Goal: Task Accomplishment & Management: Manage account settings

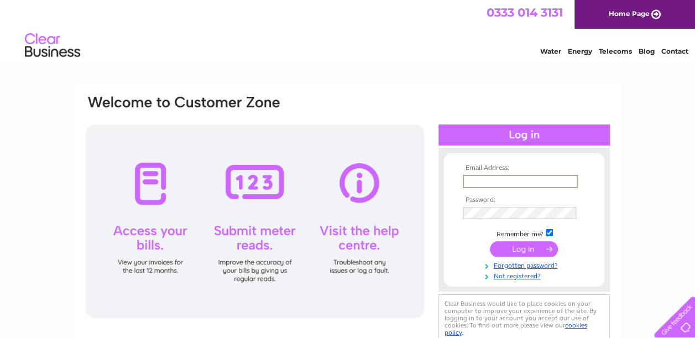
click at [487, 179] on input "text" at bounding box center [519, 181] width 115 height 13
type input "bakers_butchers@outlook.com"
click at [516, 246] on input "submit" at bounding box center [524, 247] width 68 height 15
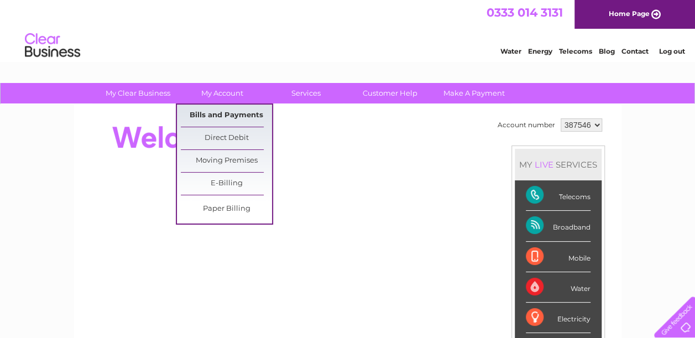
click at [223, 114] on link "Bills and Payments" at bounding box center [226, 115] width 91 height 22
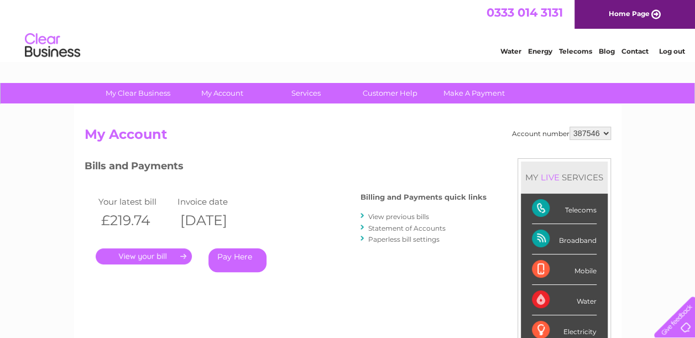
click at [139, 251] on link "." at bounding box center [144, 256] width 96 height 16
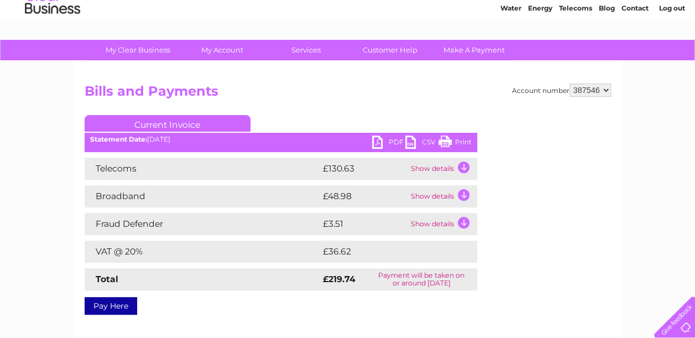
scroll to position [41, 0]
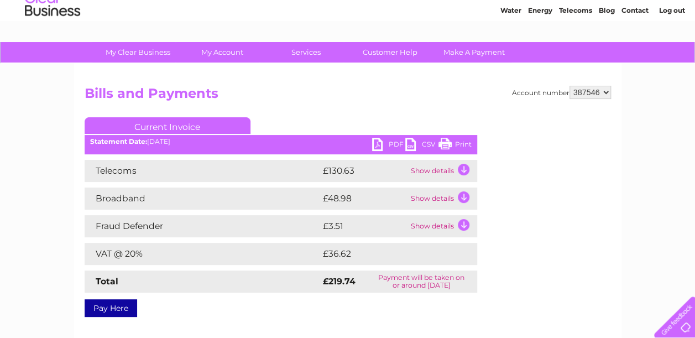
click at [380, 142] on link "PDF" at bounding box center [388, 146] width 33 height 16
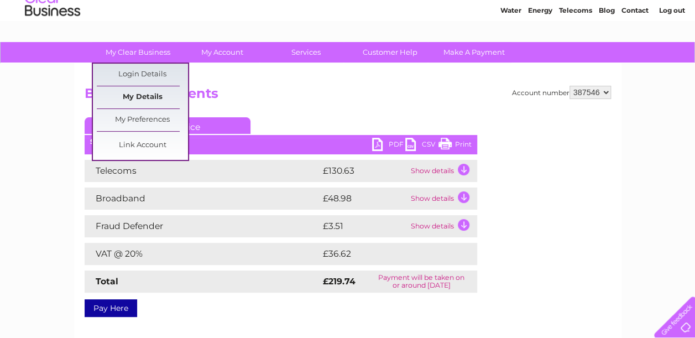
click at [136, 97] on link "My Details" at bounding box center [142, 97] width 91 height 22
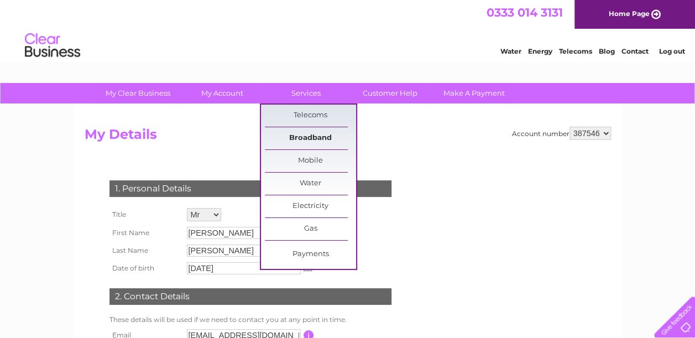
click at [313, 135] on link "Broadband" at bounding box center [310, 138] width 91 height 22
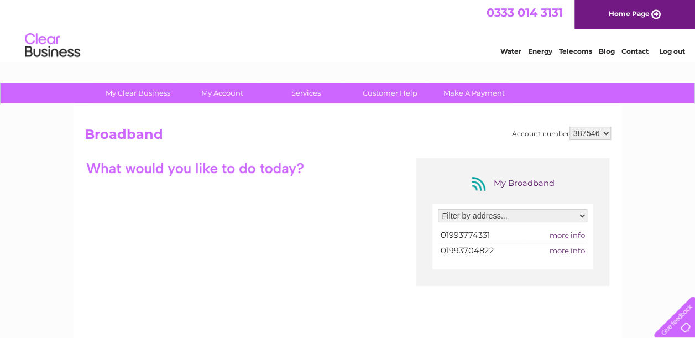
click at [568, 238] on span "more info" at bounding box center [566, 234] width 35 height 9
click at [557, 233] on span "more info" at bounding box center [566, 234] width 35 height 9
click at [472, 236] on span "01993774331" at bounding box center [464, 235] width 49 height 10
click at [579, 232] on span "more info" at bounding box center [566, 234] width 35 height 9
click at [582, 215] on select "Filter by address... 7 Market Square, Witney, Oxfordshire, OX28 6AA 14 Hollis C…" at bounding box center [512, 215] width 149 height 13
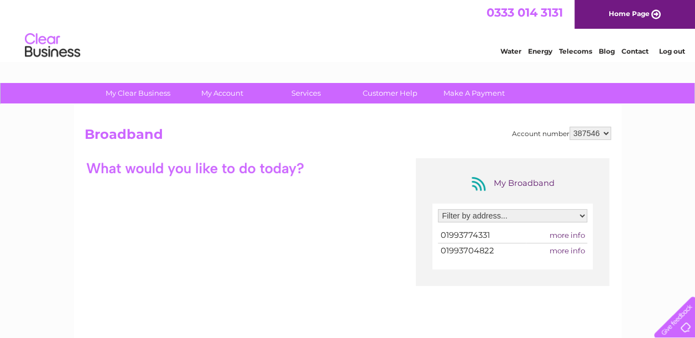
select select "1398942"
click at [438, 209] on select "Filter by address... 7 Market Square, Witney, Oxfordshire, OX28 6AA 14 Hollis C…" at bounding box center [512, 215] width 149 height 13
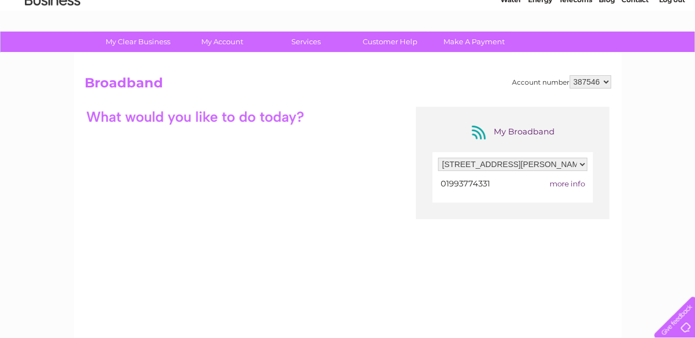
scroll to position [49, 0]
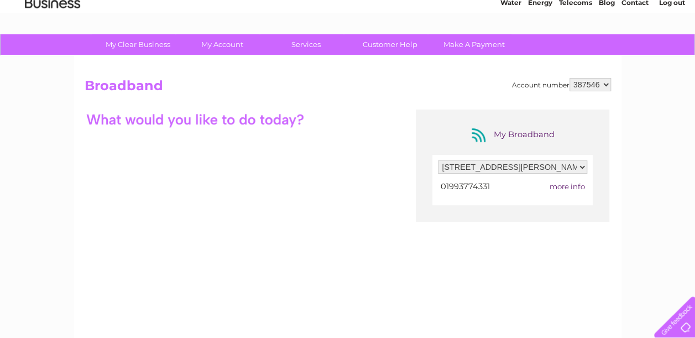
click at [562, 186] on span "more info" at bounding box center [566, 186] width 35 height 9
click at [280, 116] on div at bounding box center [195, 118] width 221 height 19
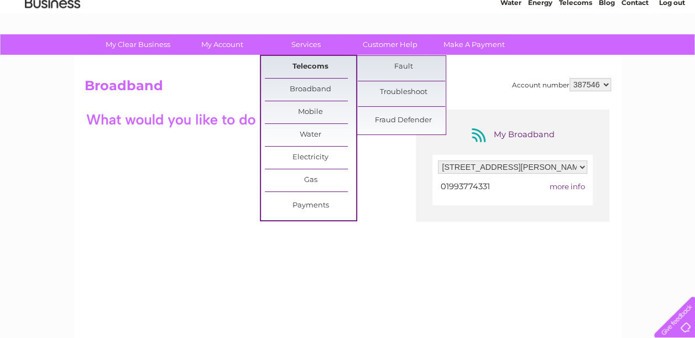
click at [314, 63] on link "Telecoms" at bounding box center [310, 67] width 91 height 22
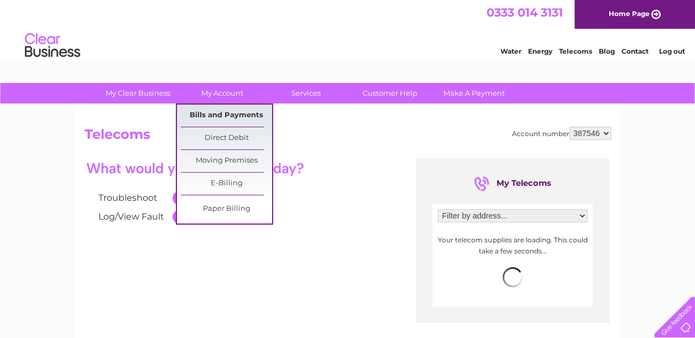
click at [217, 113] on link "Bills and Payments" at bounding box center [226, 115] width 91 height 22
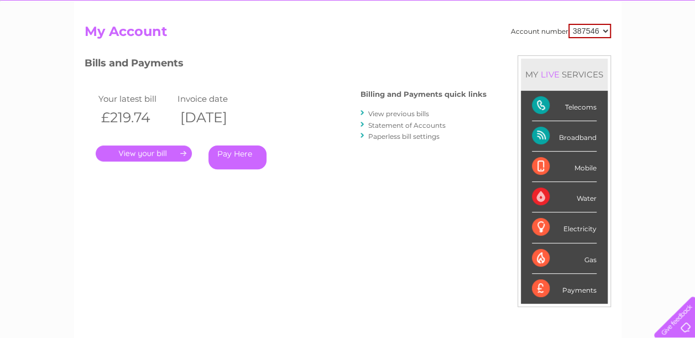
scroll to position [104, 0]
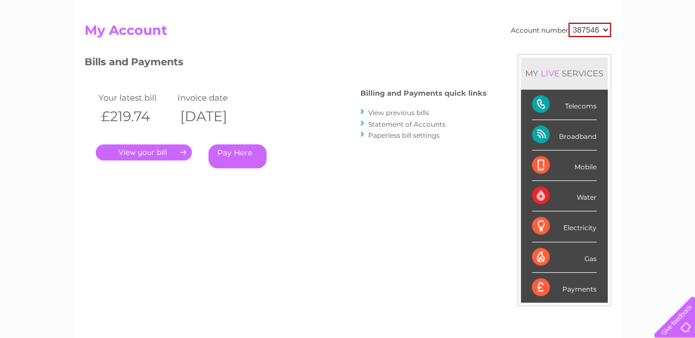
click at [428, 121] on link "Statement of Accounts" at bounding box center [406, 124] width 77 height 8
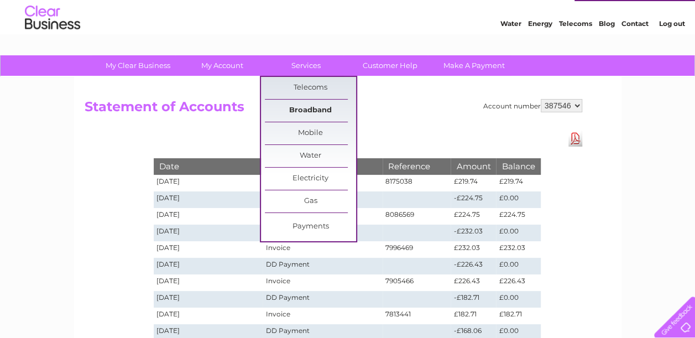
scroll to position [29, 0]
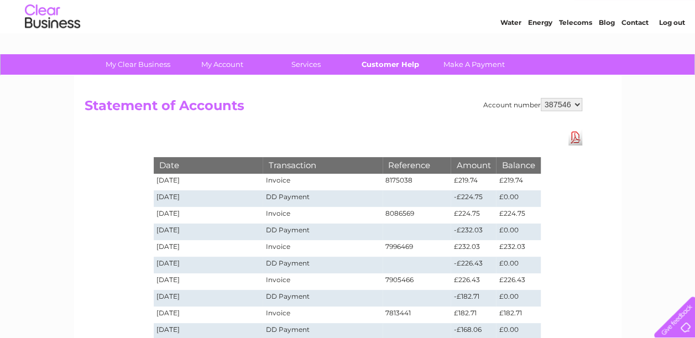
click at [396, 65] on link "Customer Help" at bounding box center [389, 64] width 91 height 20
